Goal: Task Accomplishment & Management: Manage account settings

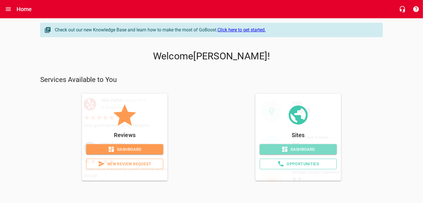
click at [301, 148] on span "Dashboard" at bounding box center [298, 149] width 68 height 7
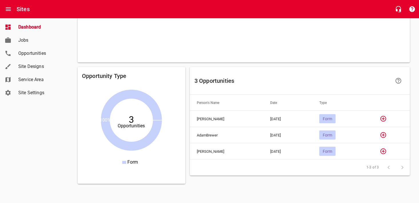
scroll to position [418, 0]
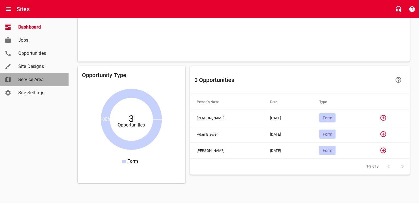
click at [39, 81] on span "Service Area" at bounding box center [39, 79] width 43 height 7
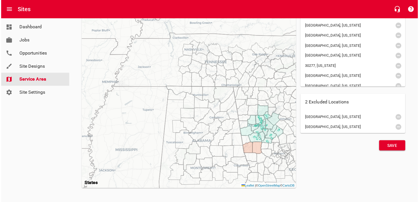
scroll to position [133, 0]
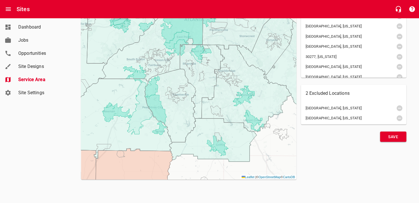
drag, startPoint x: 234, startPoint y: 128, endPoint x: 320, endPoint y: 156, distance: 90.3
click at [320, 156] on div "Search geographies 39 Selected Locations 30297, [US_STATE][GEOGRAPHIC_DATA], [U…" at bounding box center [354, 58] width 110 height 247
